Goal: Task Accomplishment & Management: Complete application form

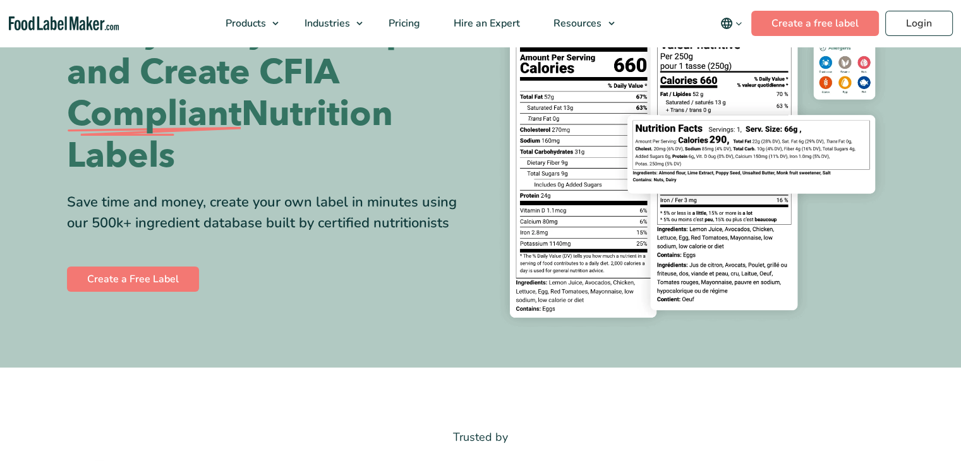
scroll to position [177, 0]
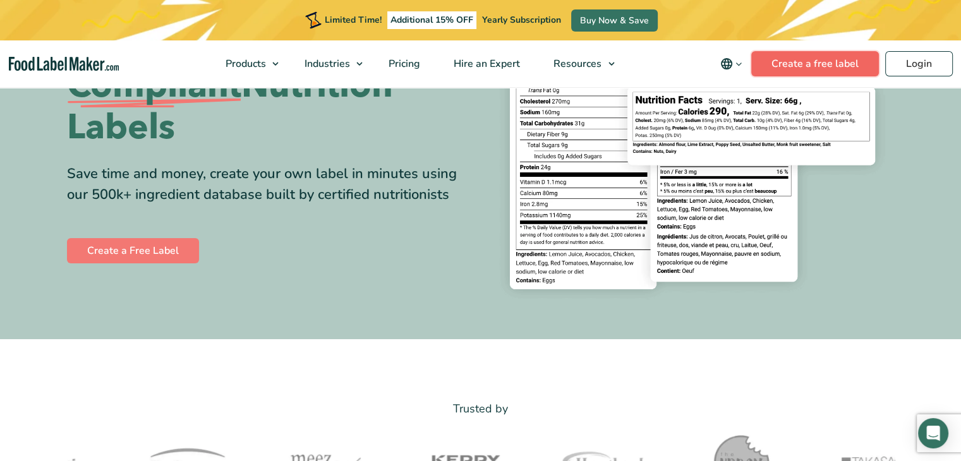
click at [804, 59] on link "Create a free label" at bounding box center [816, 63] width 128 height 25
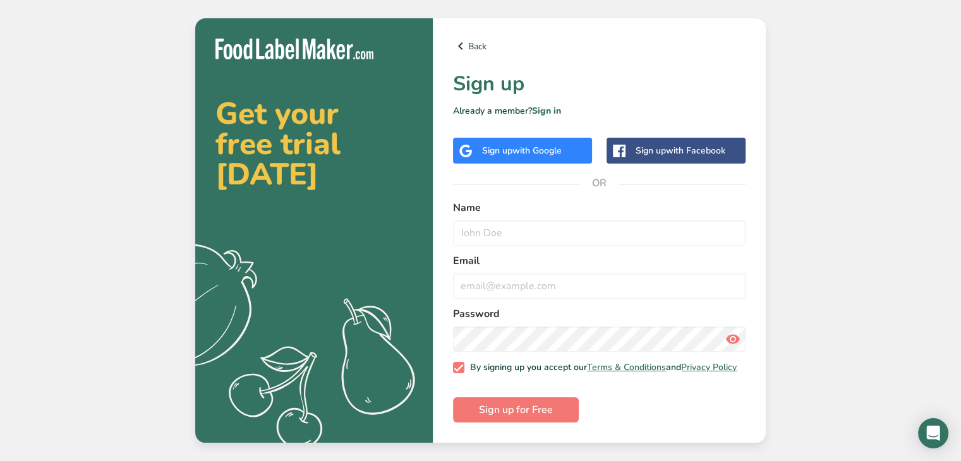
click at [522, 145] on span "with Google" at bounding box center [537, 151] width 49 height 12
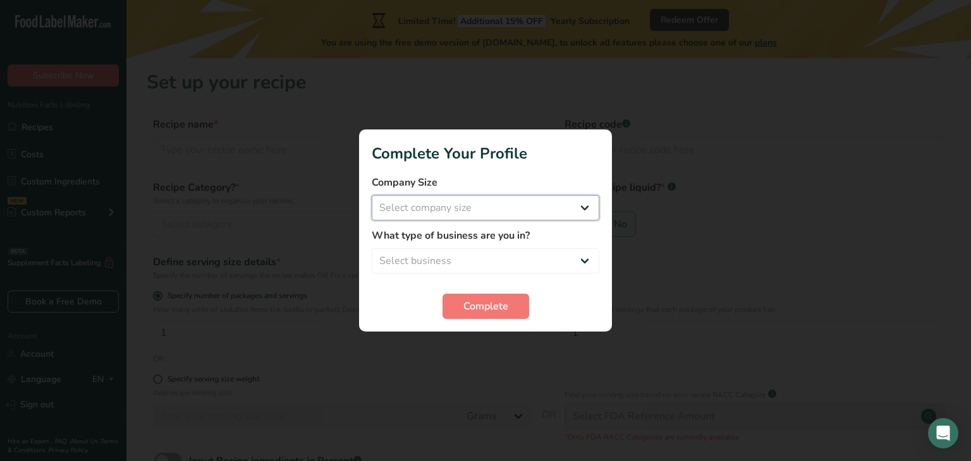
click at [511, 213] on select "Select company size Fewer than 10 Employees 10 to 50 Employees 51 to 500 Employ…" at bounding box center [486, 207] width 228 height 25
select select "1"
click at [372, 195] on select "Select company size Fewer than 10 Employees 10 to 50 Employees 51 to 500 Employ…" at bounding box center [486, 207] width 228 height 25
click at [475, 254] on select "Select business Packaged Food Manufacturer Restaurant & Cafe Bakery Meal Plans …" at bounding box center [486, 260] width 228 height 25
select select "3"
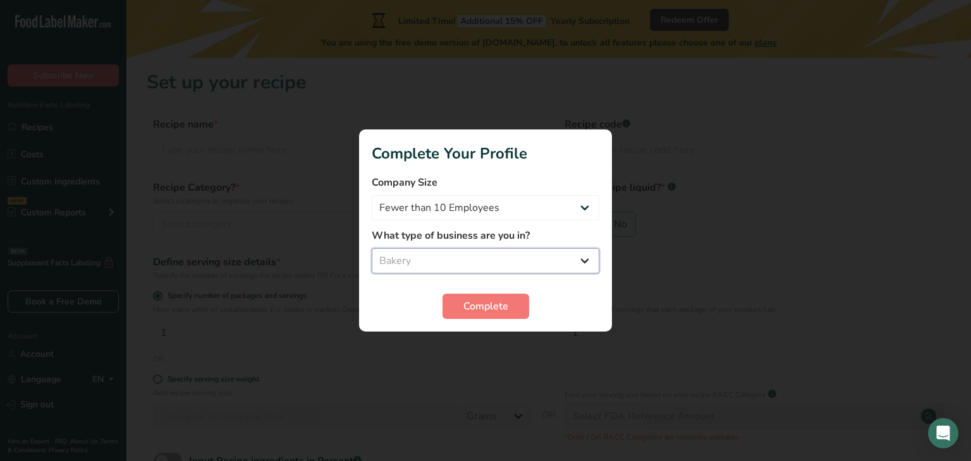
click at [372, 248] on select "Select business Packaged Food Manufacturer Restaurant & Cafe Bakery Meal Plans …" at bounding box center [486, 260] width 228 height 25
click at [454, 317] on button "Complete" at bounding box center [485, 306] width 87 height 25
